Goal: Task Accomplishment & Management: Manage account settings

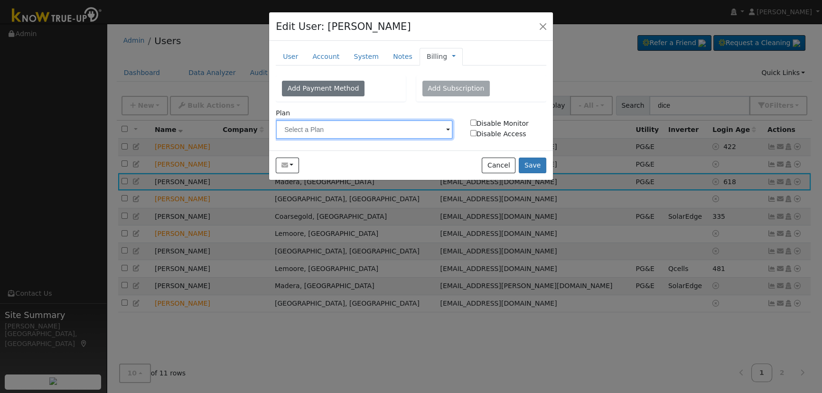
click at [438, 130] on input "text" at bounding box center [364, 129] width 177 height 19
click at [438, 128] on img at bounding box center [441, 129] width 24 height 18
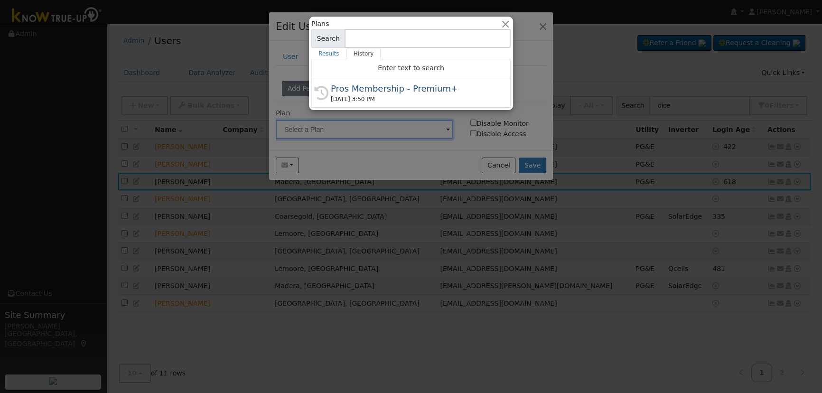
click at [437, 91] on div "Pros Membership - Premium+" at bounding box center [415, 88] width 169 height 13
type input "Pros Membership - Premium+"
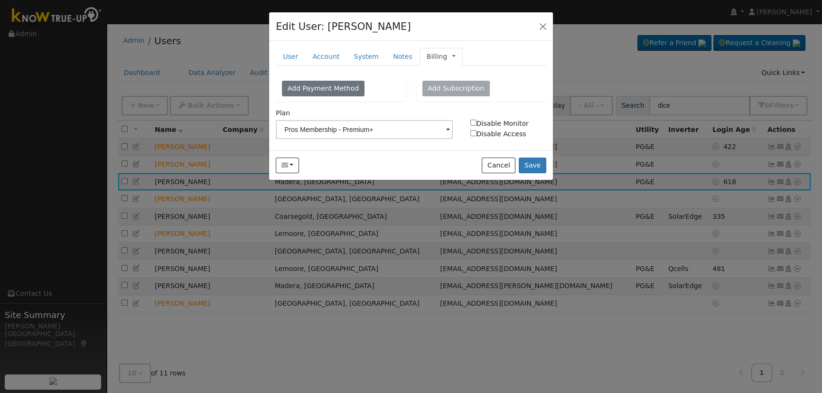
click at [469, 131] on label "Disable Access" at bounding box center [508, 134] width 86 height 10
click at [470, 131] on input "Disable Access" at bounding box center [473, 133] width 6 height 6
checkbox input "true"
click at [474, 122] on input "Disable Monitor" at bounding box center [473, 123] width 6 height 6
checkbox input "true"
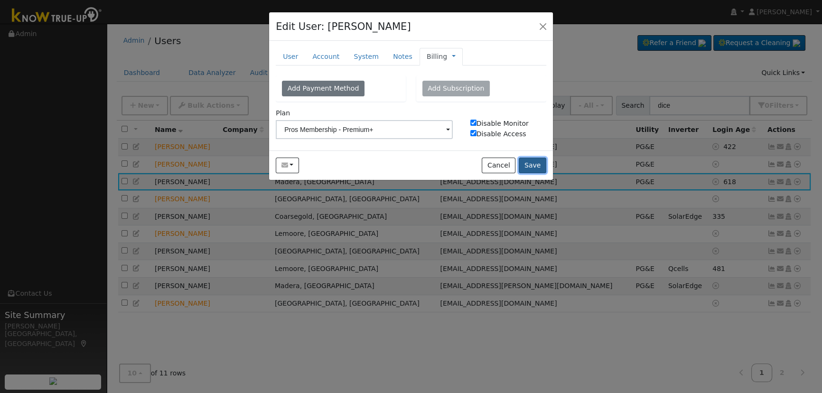
click at [530, 161] on button "Save" at bounding box center [533, 166] width 28 height 16
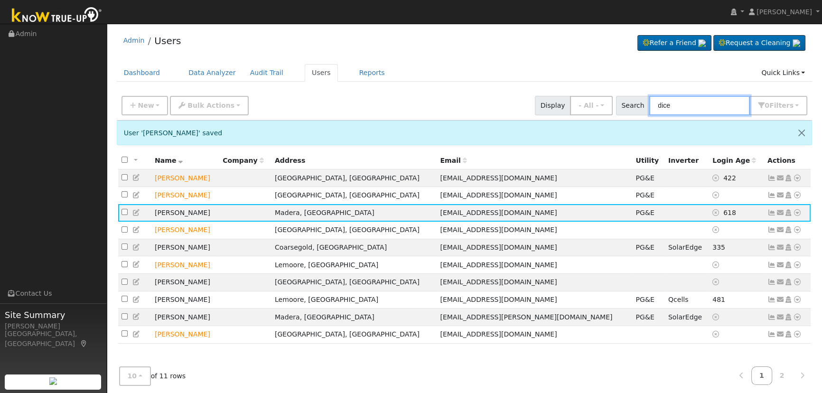
click at [705, 107] on input "dice" at bounding box center [699, 105] width 101 height 19
click at [628, 90] on div "Admin Users Refer a Friend Request a Cleaning" at bounding box center [465, 224] width 706 height 393
drag, startPoint x: 694, startPoint y: 101, endPoint x: 698, endPoint y: 108, distance: 8.1
click at [695, 101] on input "dice" at bounding box center [699, 105] width 101 height 19
click at [697, 103] on input "dice" at bounding box center [699, 105] width 101 height 19
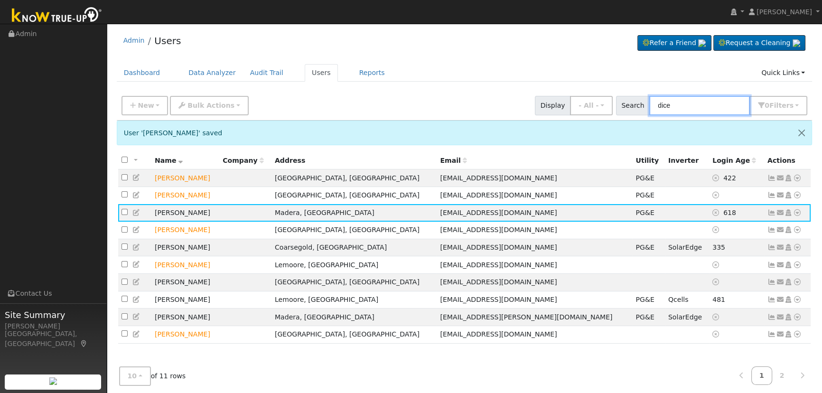
drag, startPoint x: 697, startPoint y: 103, endPoint x: 629, endPoint y: 101, distance: 67.9
click at [629, 101] on div "Search dice 0 Filter s Role Show - All - Show Leads Admin Billing Admin Account…" at bounding box center [712, 105] width 192 height 19
paste input "[PERSON_NAME]"
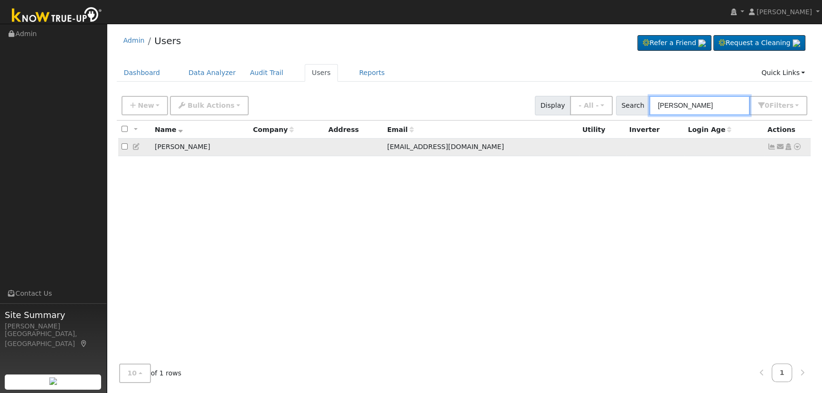
type input "[PERSON_NAME]"
click at [770, 149] on icon at bounding box center [772, 146] width 9 height 7
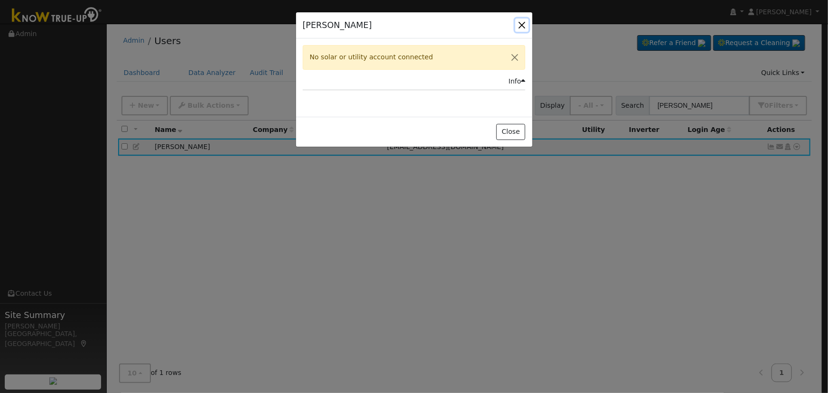
click at [520, 28] on button "button" at bounding box center [522, 25] width 13 height 13
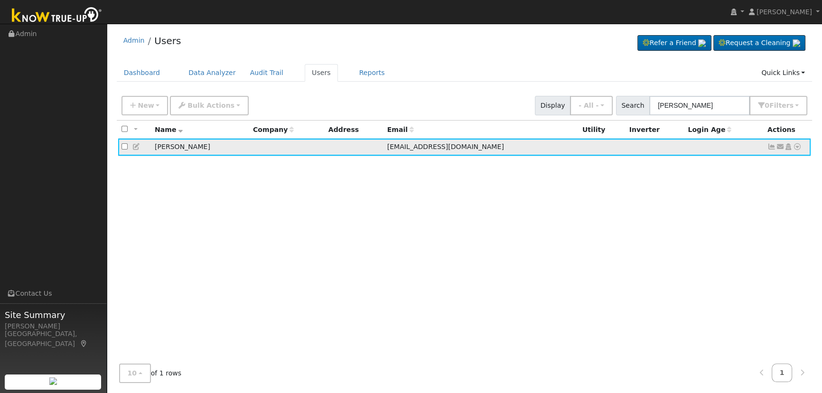
click at [779, 150] on icon at bounding box center [780, 146] width 9 height 7
click at [684, 186] on div "All None All on page None on page Name Company Address Email Utility Inverter L…" at bounding box center [465, 239] width 696 height 236
click at [779, 148] on icon at bounding box center [780, 146] width 9 height 7
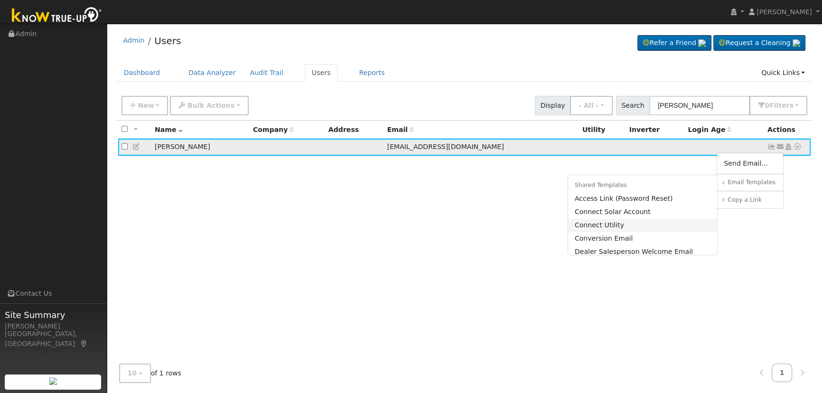
click at [639, 224] on link "Connect Utility" at bounding box center [643, 225] width 150 height 13
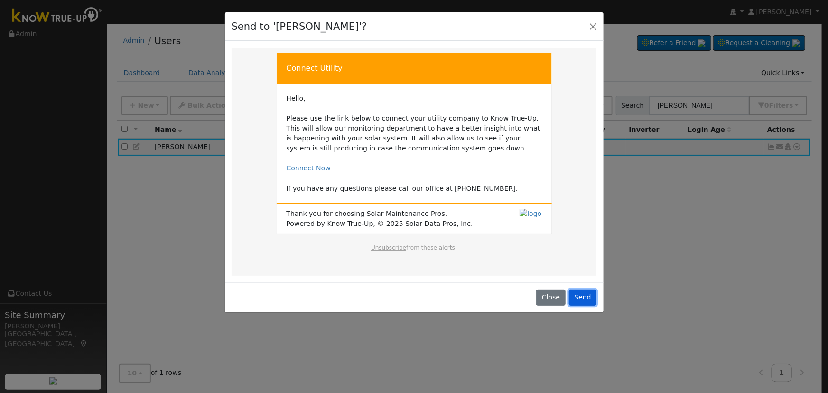
click at [583, 295] on button "Send" at bounding box center [583, 298] width 28 height 16
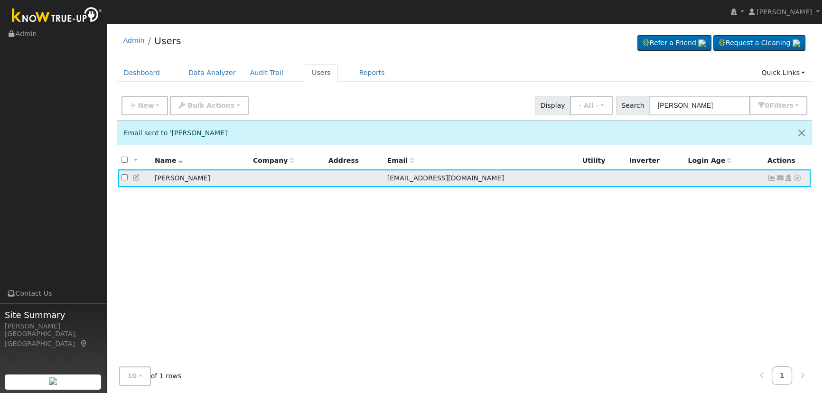
click at [779, 177] on icon at bounding box center [780, 178] width 9 height 7
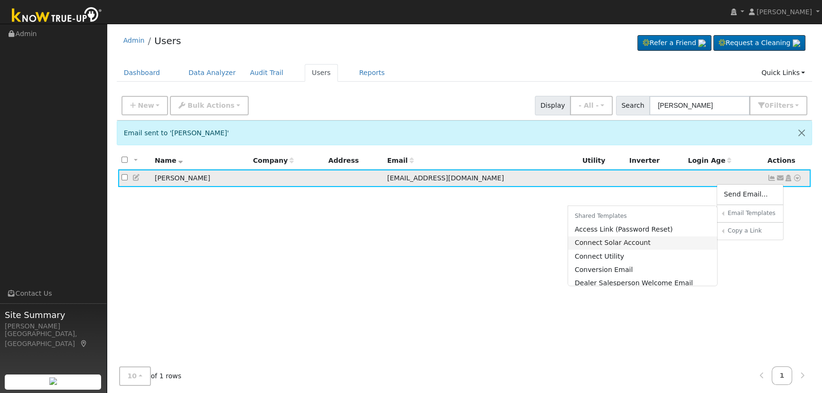
click at [645, 245] on link "Connect Solar Account" at bounding box center [643, 242] width 150 height 13
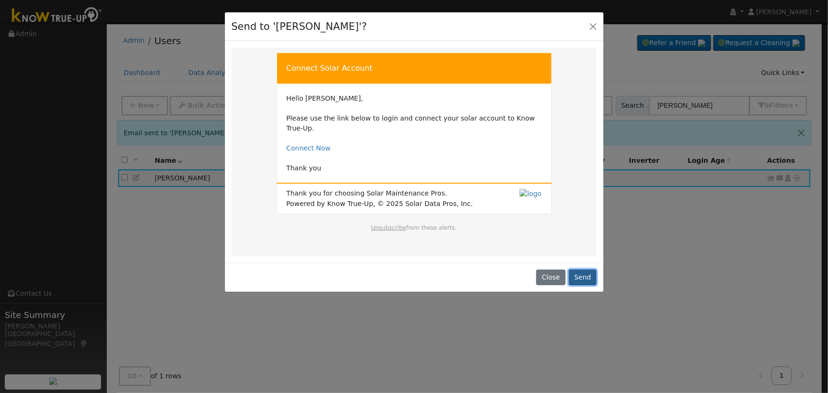
click at [578, 270] on button "Send" at bounding box center [583, 278] width 28 height 16
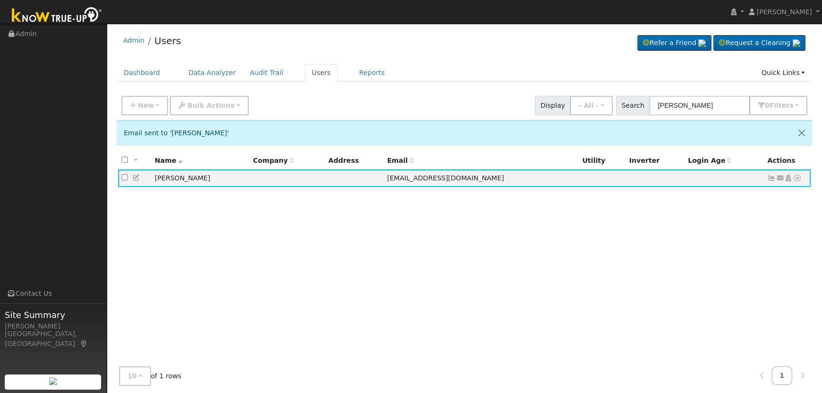
click at [710, 94] on div "New Add User Quick Add Quick Connect Quick Convert Lead Bulk Actions Send Email…" at bounding box center [465, 104] width 690 height 23
drag, startPoint x: 726, startPoint y: 106, endPoint x: 531, endPoint y: 76, distance: 197.8
click at [534, 81] on div "Admin Users Refer a Friend Request a Cleaning" at bounding box center [465, 224] width 706 height 393
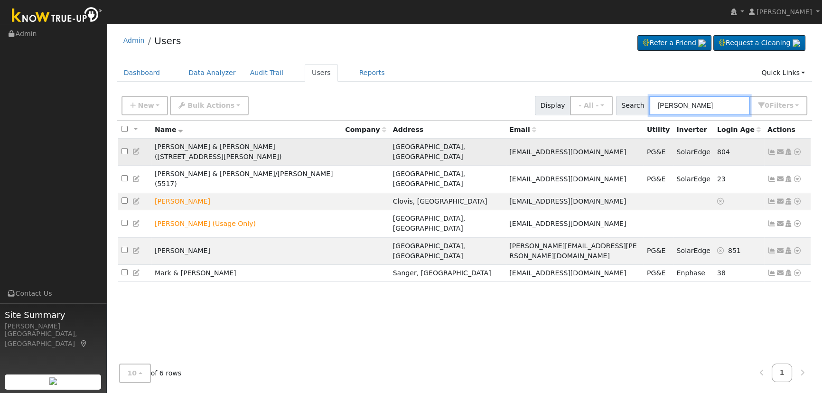
type input "[PERSON_NAME]"
click at [771, 149] on icon at bounding box center [772, 152] width 9 height 7
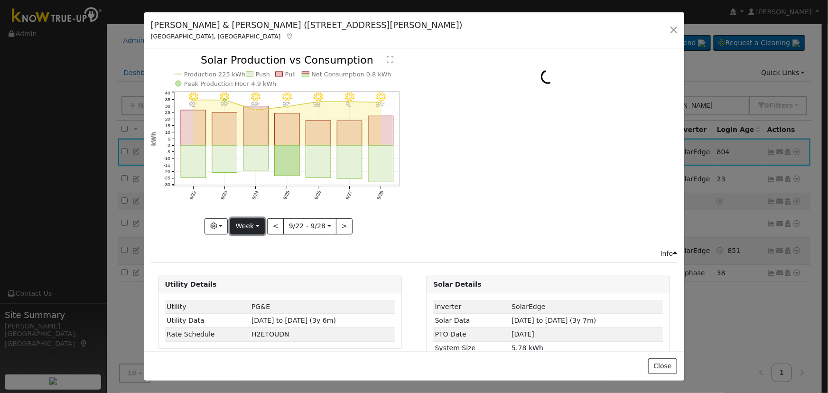
click at [245, 223] on button "Week" at bounding box center [247, 226] width 35 height 16
click at [250, 248] on link "Day" at bounding box center [264, 245] width 66 height 13
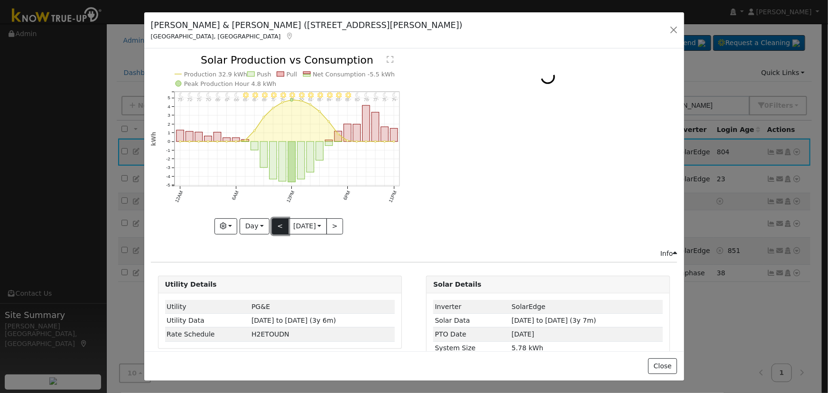
click at [275, 221] on button "<" at bounding box center [280, 226] width 17 height 16
type input "[DATE]"
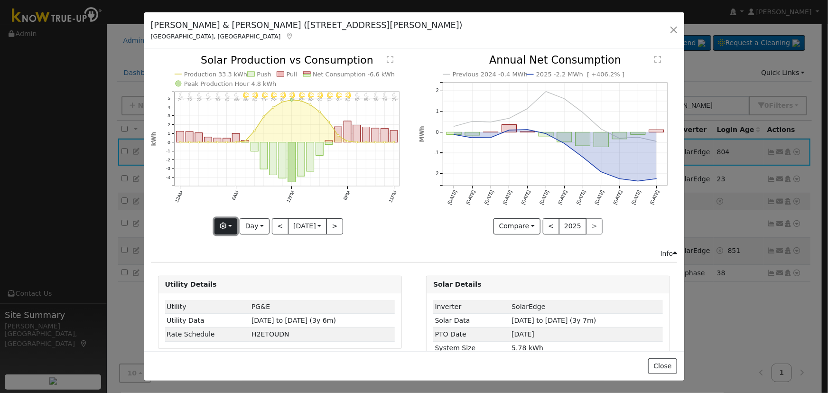
click at [223, 223] on icon "button" at bounding box center [223, 226] width 7 height 7
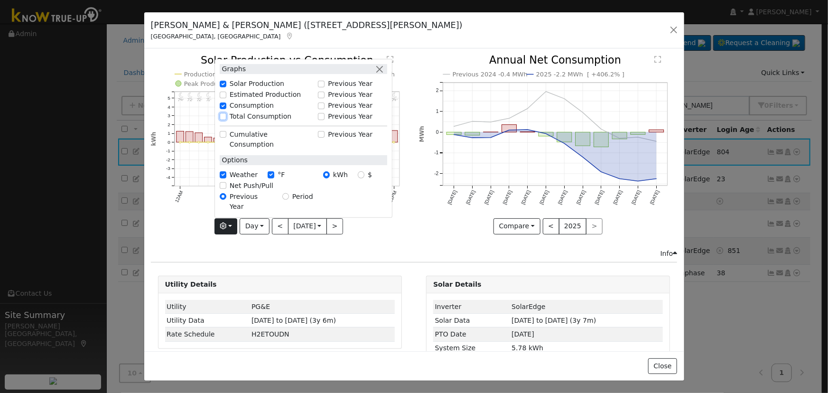
click at [220, 120] on input "Total Consumption" at bounding box center [223, 116] width 7 height 7
checkbox input "true"
click at [379, 74] on button "button" at bounding box center [380, 69] width 10 height 10
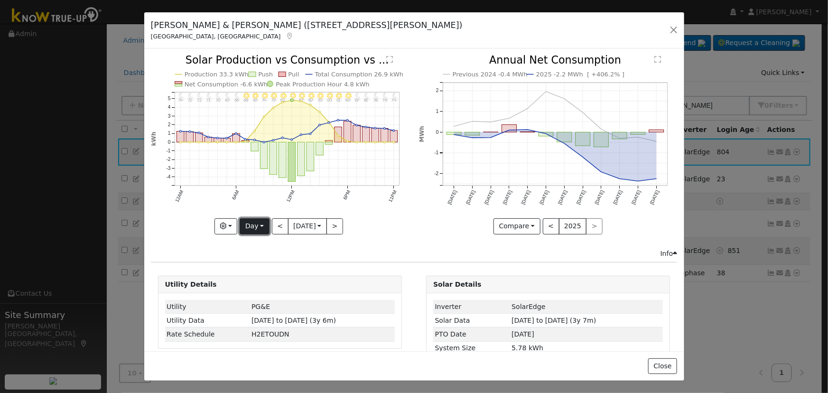
click at [241, 219] on button "Day" at bounding box center [254, 226] width 29 height 16
click at [259, 279] on link "Year" at bounding box center [273, 285] width 66 height 13
type input "[DATE]"
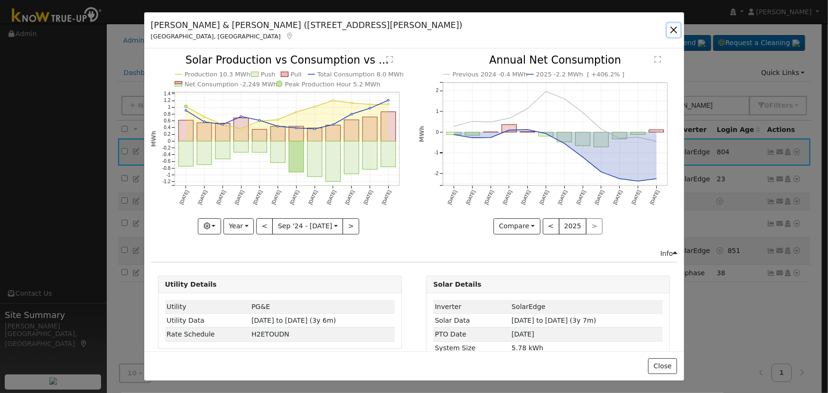
click at [668, 28] on button "button" at bounding box center [673, 29] width 13 height 13
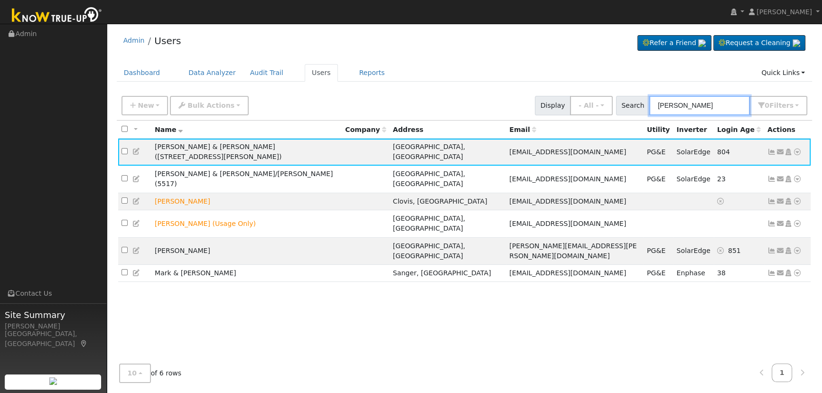
click at [705, 104] on input "[PERSON_NAME]" at bounding box center [699, 105] width 101 height 19
drag, startPoint x: 648, startPoint y: 97, endPoint x: 618, endPoint y: 90, distance: 31.2
click at [623, 94] on div "New Add User Quick Add Quick Connect Quick Convert Lead Bulk Actions Send Email…" at bounding box center [465, 104] width 690 height 23
